Goal: Register for event/course

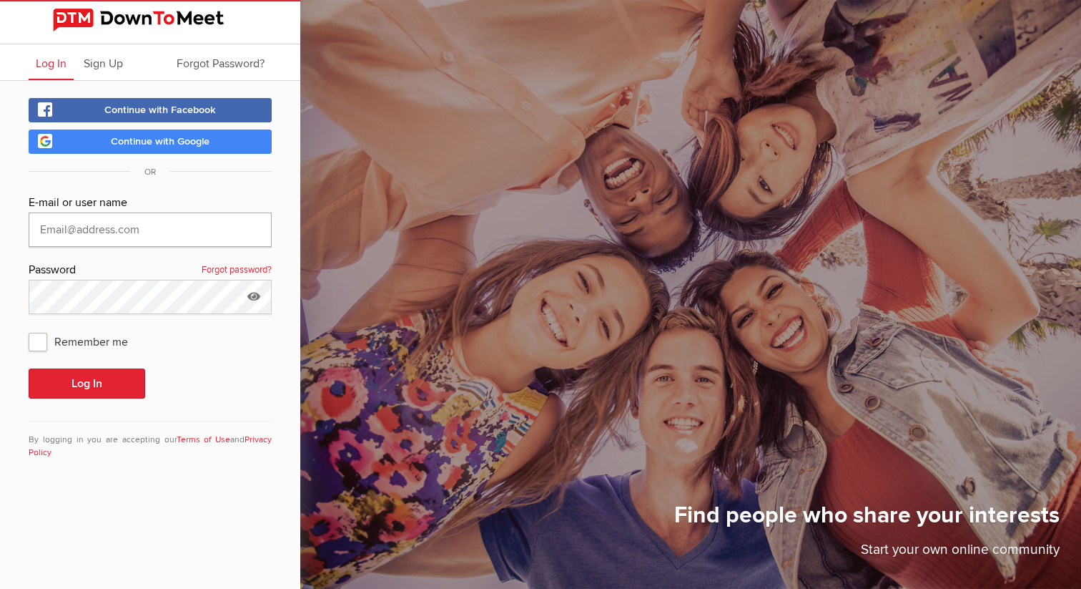
type input "[EMAIL_ADDRESS][DOMAIN_NAME]"
click at [195, 242] on input "[EMAIL_ADDRESS][DOMAIN_NAME]" at bounding box center [150, 229] width 243 height 34
click at [97, 386] on button "Log In" at bounding box center [87, 383] width 117 height 30
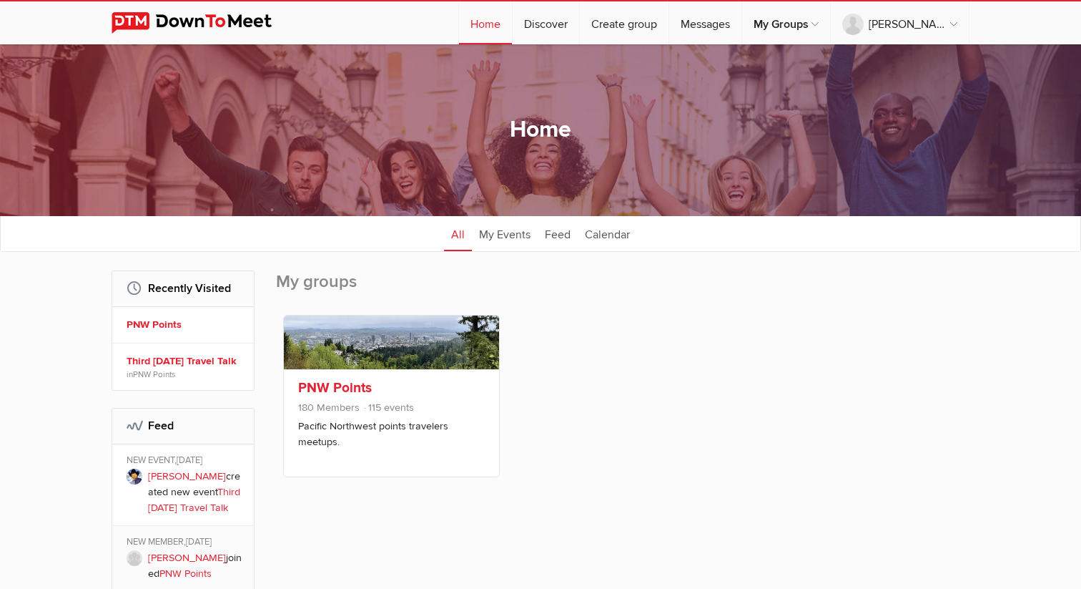
click at [411, 355] on link at bounding box center [391, 342] width 215 height 54
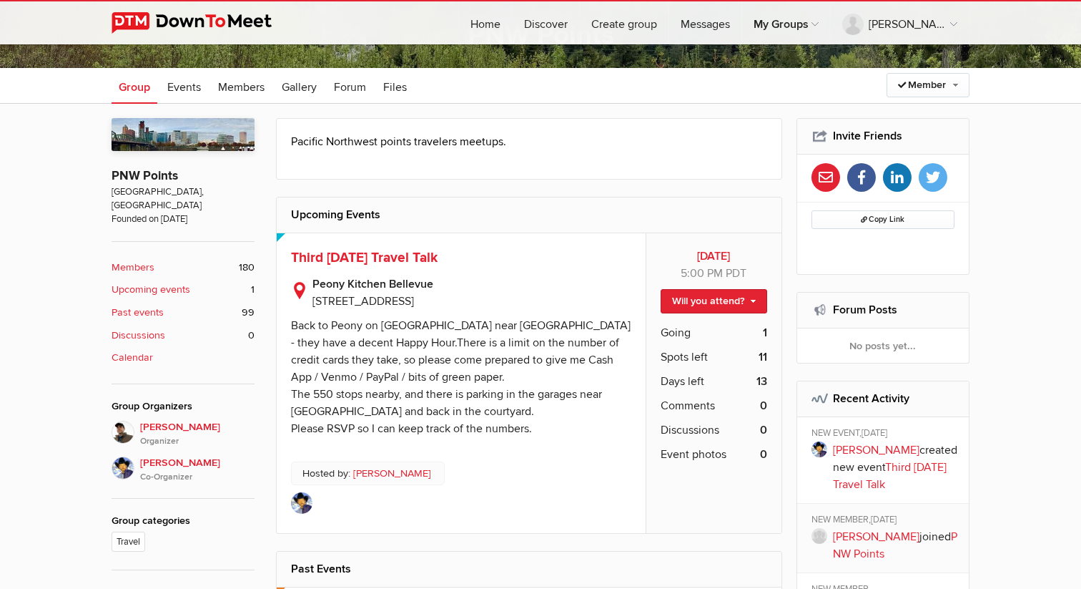
scroll to position [251, 0]
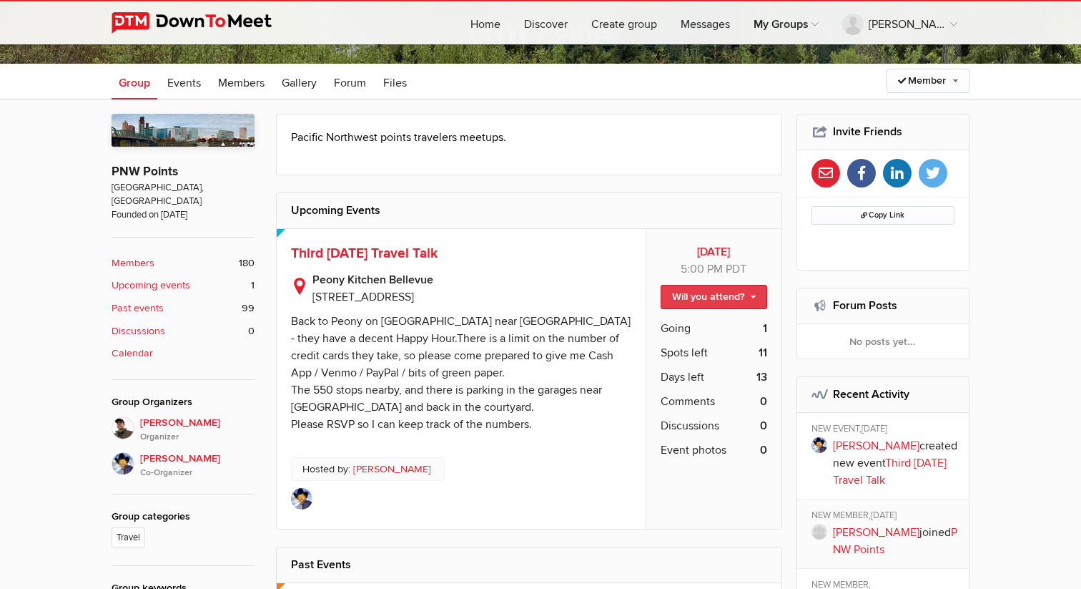
click at [694, 294] on link "Will you attend?" at bounding box center [714, 297] width 107 height 24
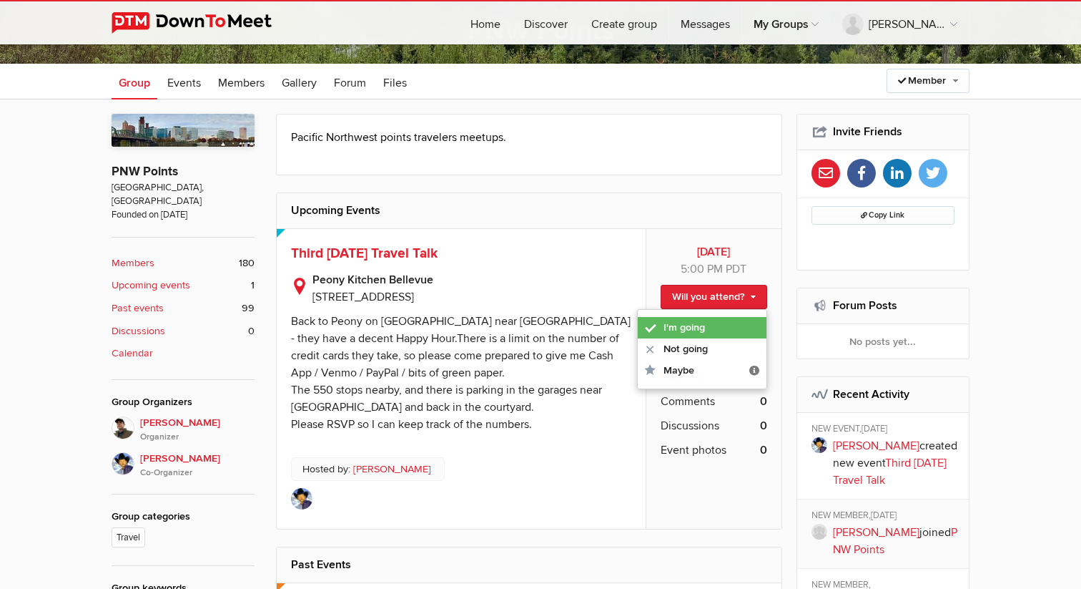
click at [686, 333] on link "I'm going" at bounding box center [702, 327] width 129 height 21
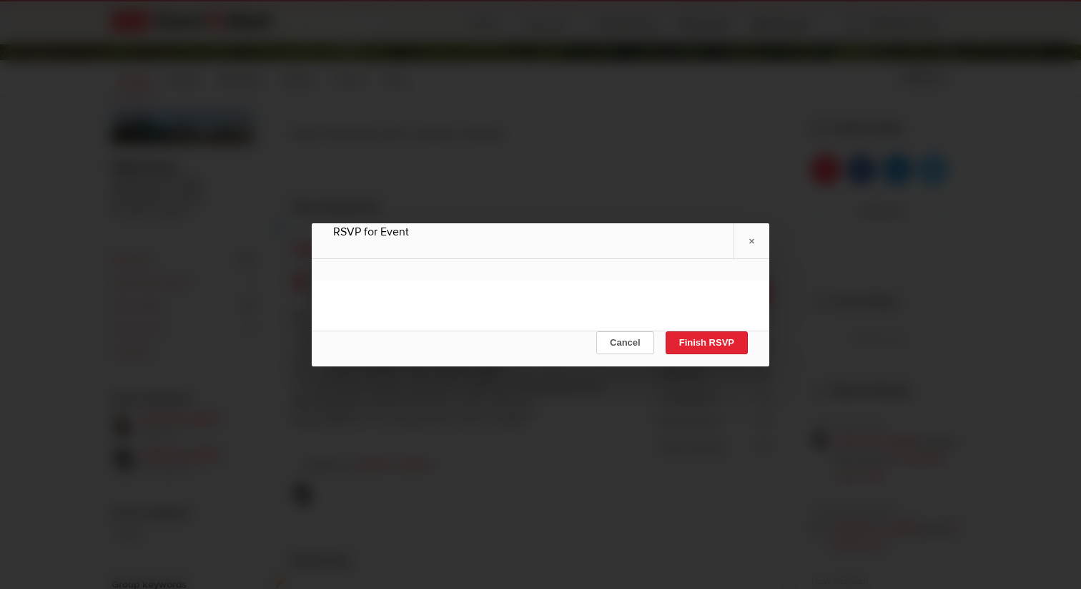
scroll to position [253, 0]
click at [682, 339] on button "Finish RSVP" at bounding box center [707, 342] width 82 height 23
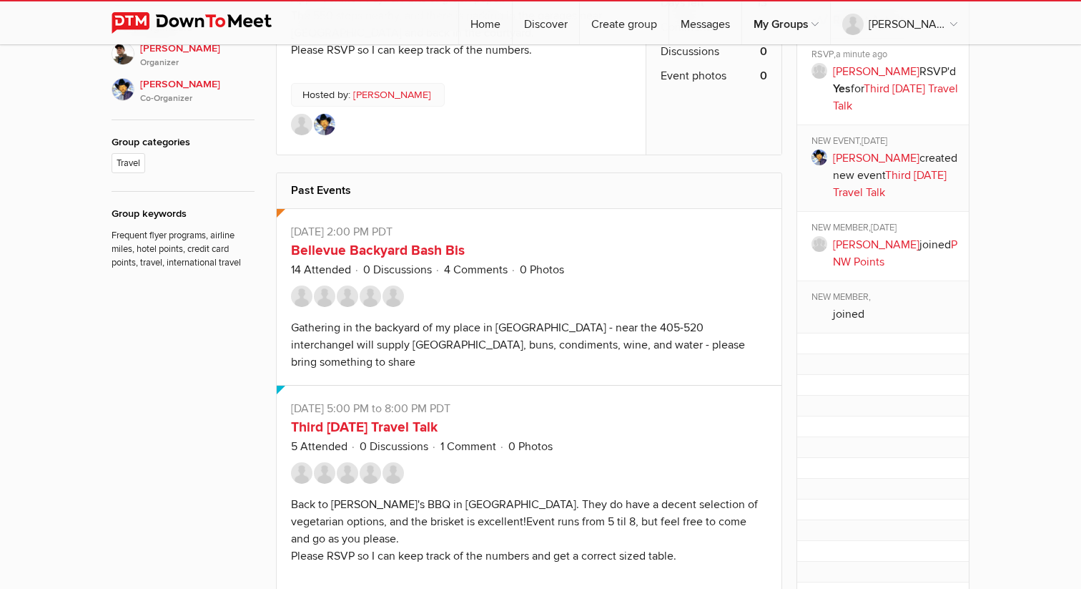
scroll to position [627, 0]
